Goal: Check status

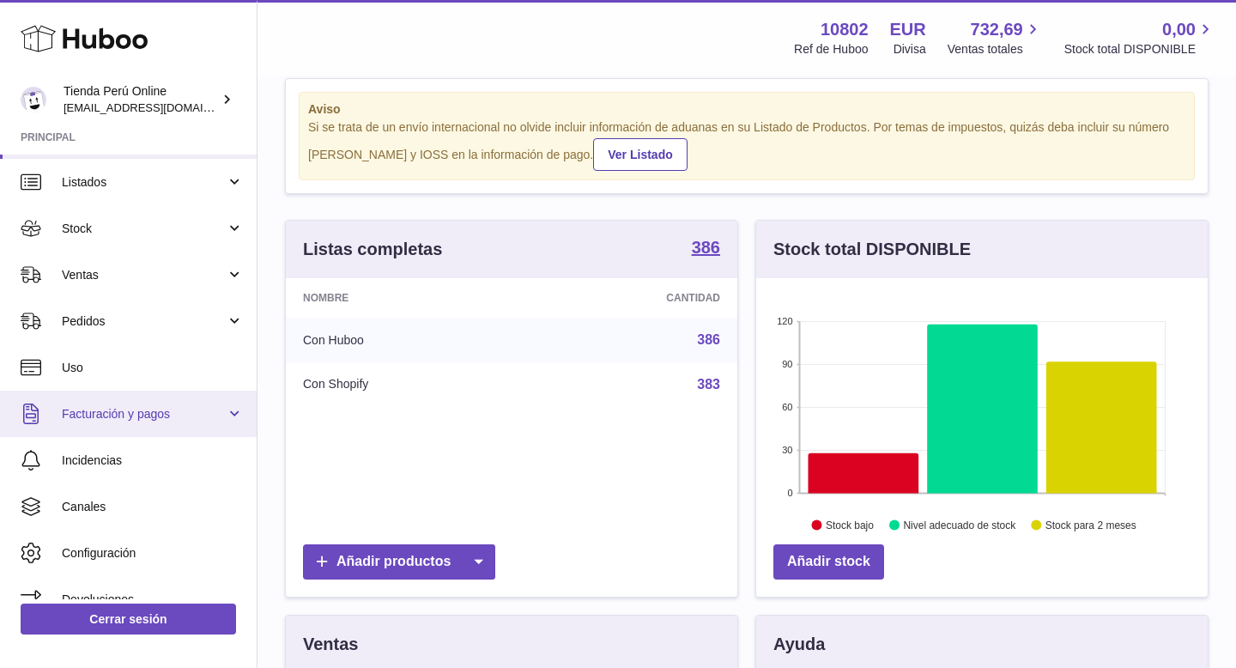
scroll to position [39, 0]
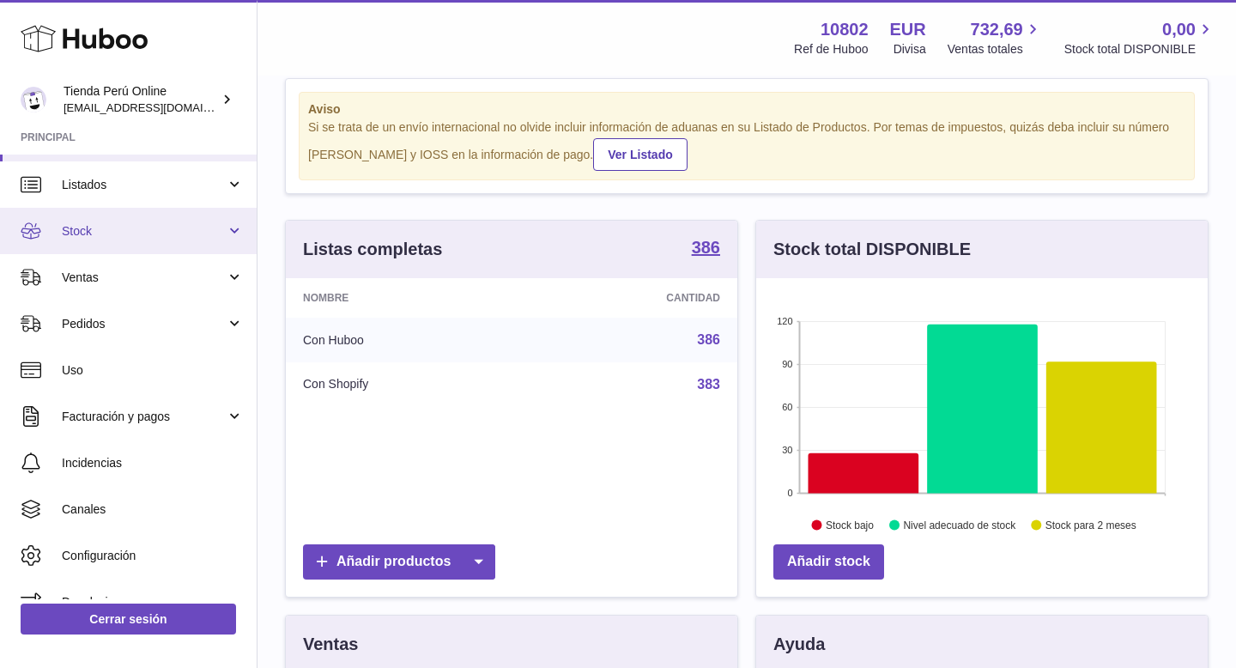
click at [178, 237] on span "Stock" at bounding box center [144, 231] width 164 height 16
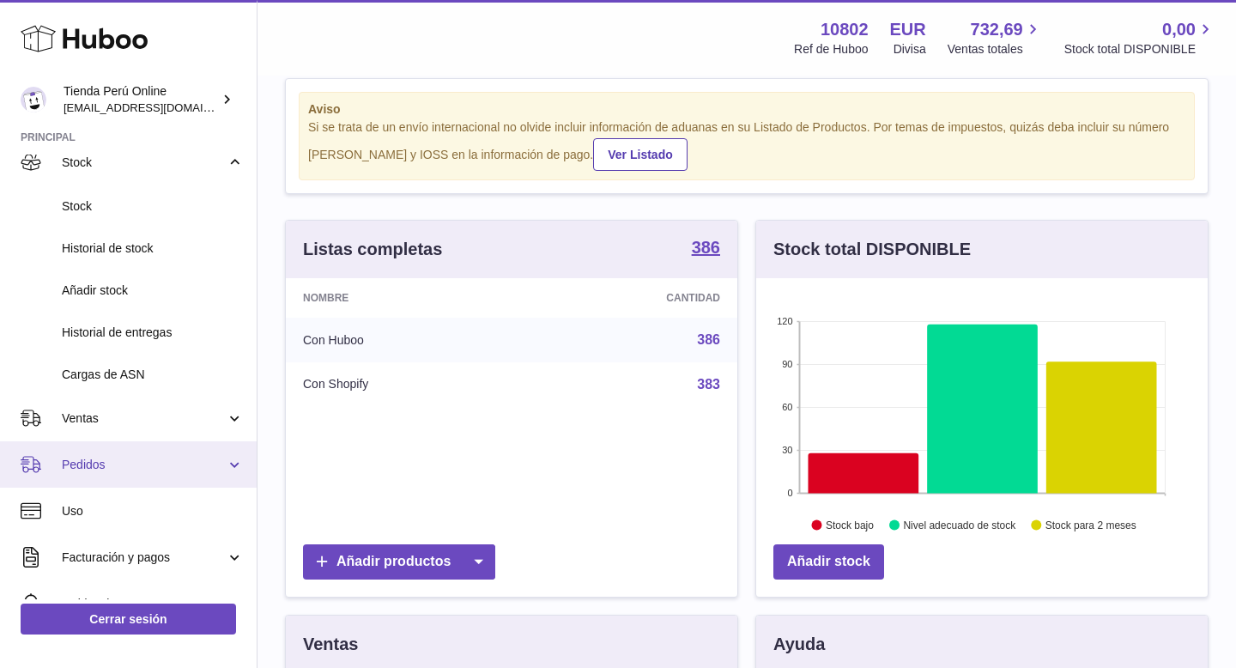
scroll to position [97, 0]
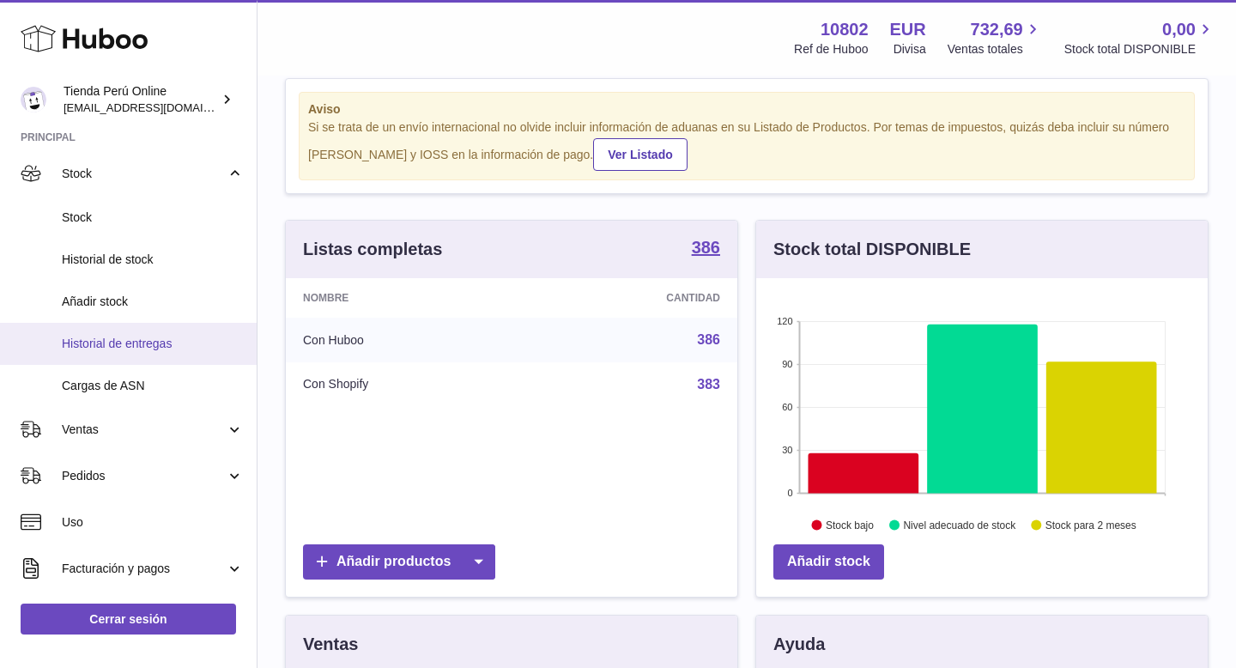
click at [164, 342] on span "Historial de entregas" at bounding box center [153, 344] width 182 height 16
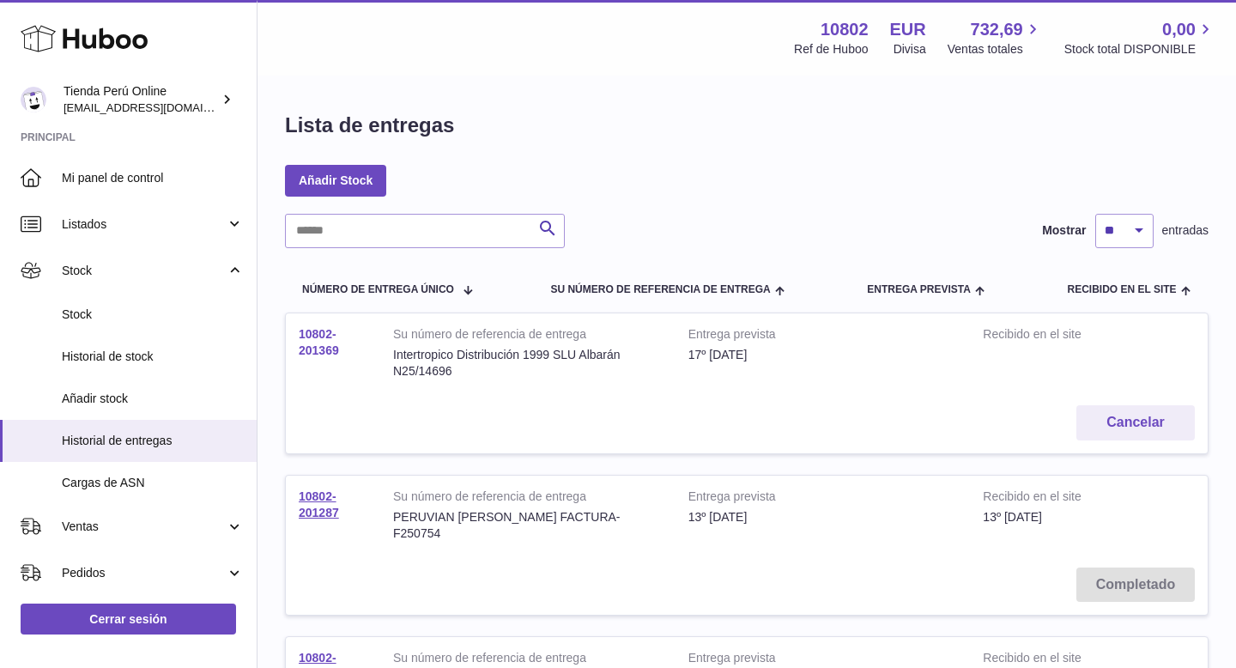
click at [324, 353] on link "10802-201369" at bounding box center [319, 342] width 40 height 30
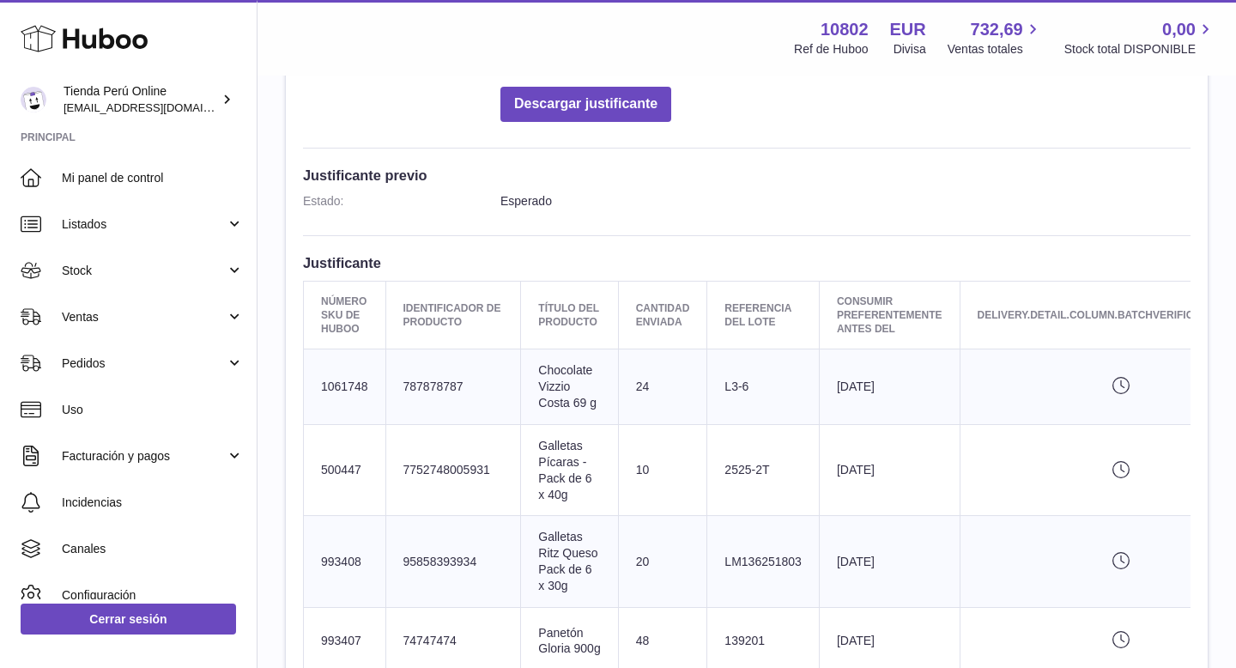
scroll to position [0, 272]
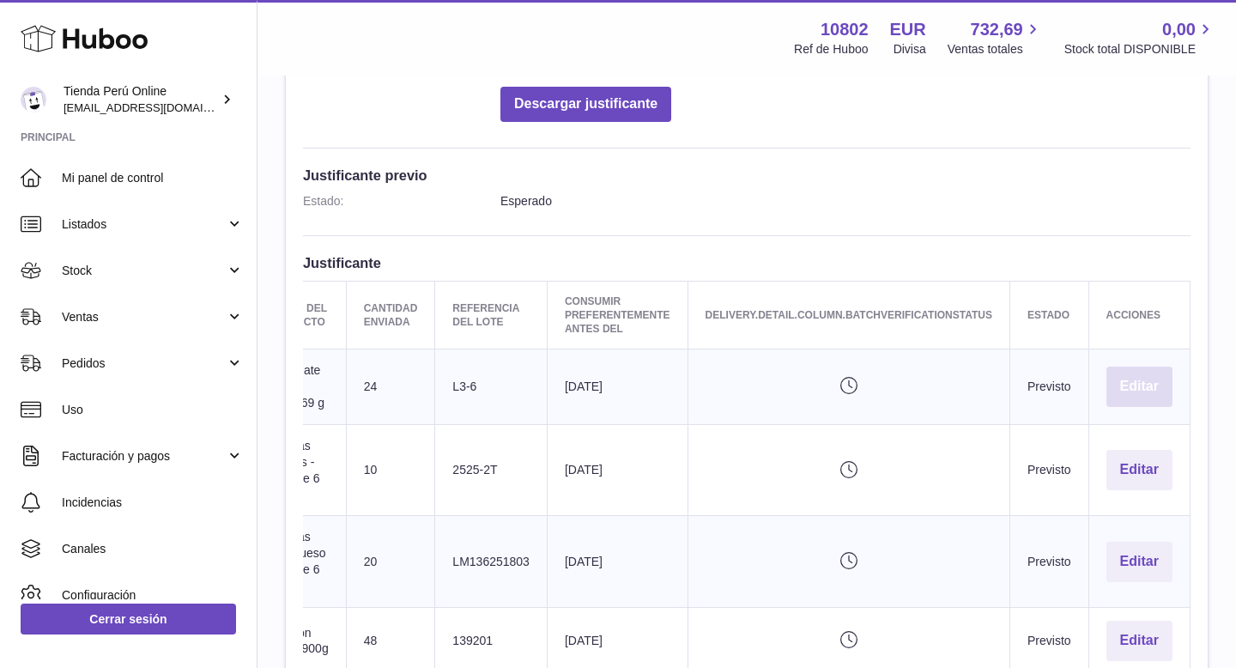
click at [1155, 380] on button "Editar" at bounding box center [1139, 387] width 66 height 40
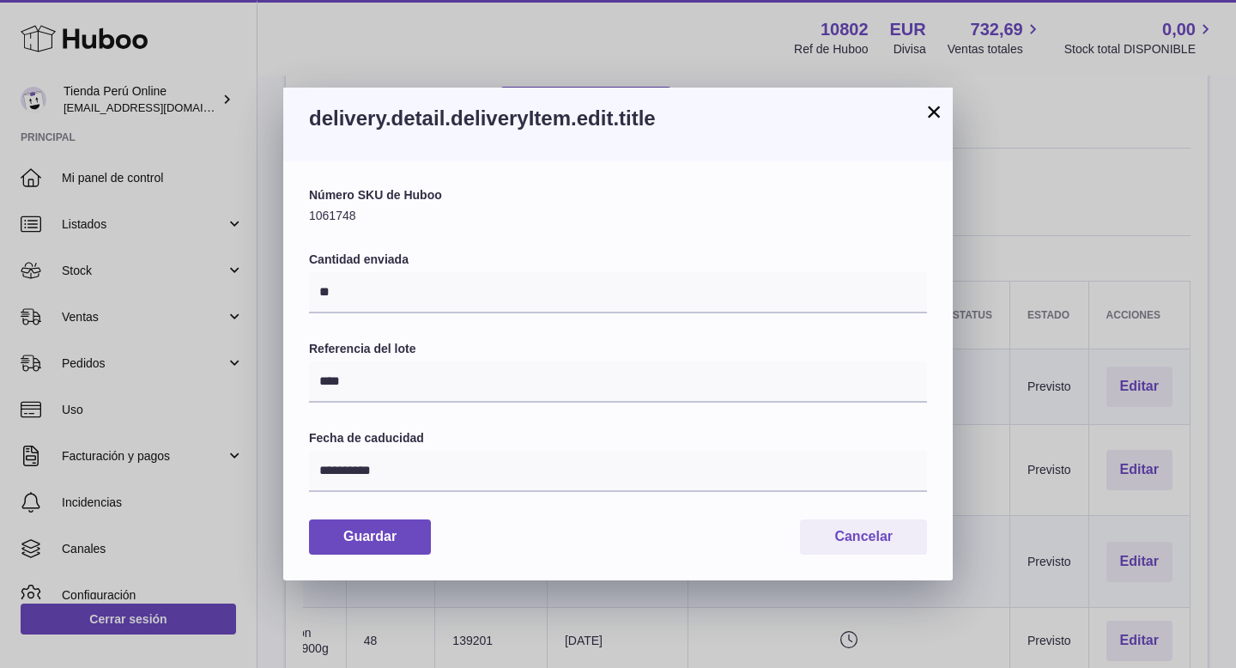
click at [930, 122] on button "×" at bounding box center [934, 111] width 21 height 21
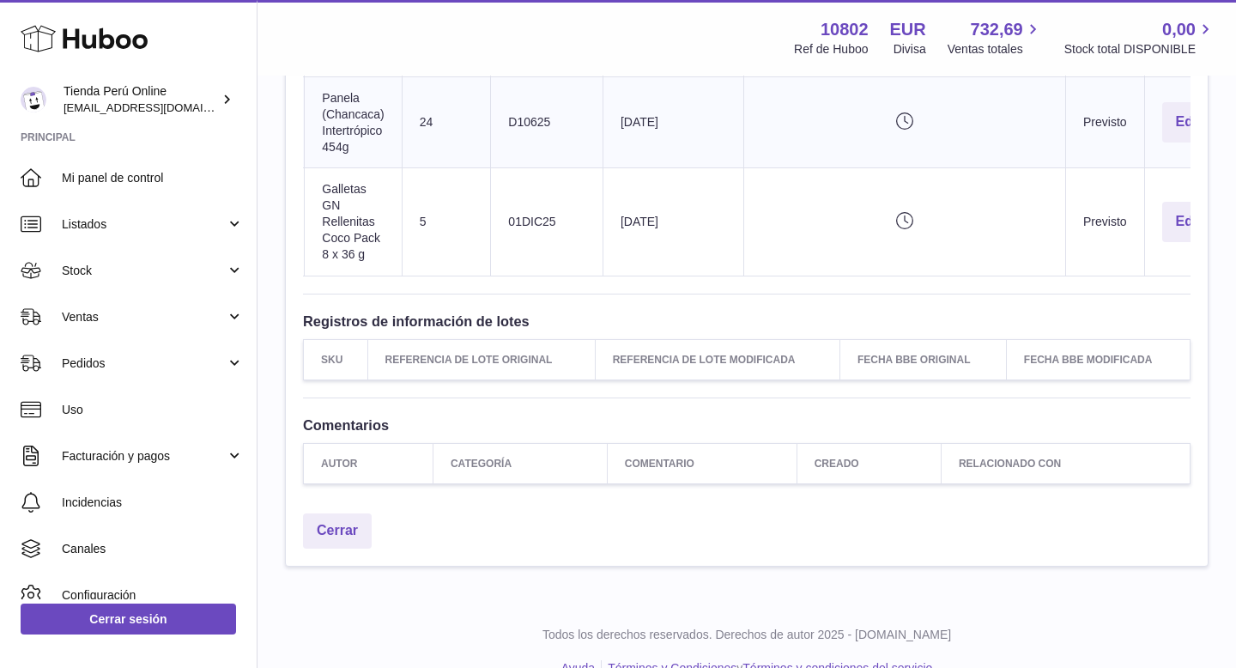
scroll to position [981, 0]
